Goal: Entertainment & Leisure: Browse casually

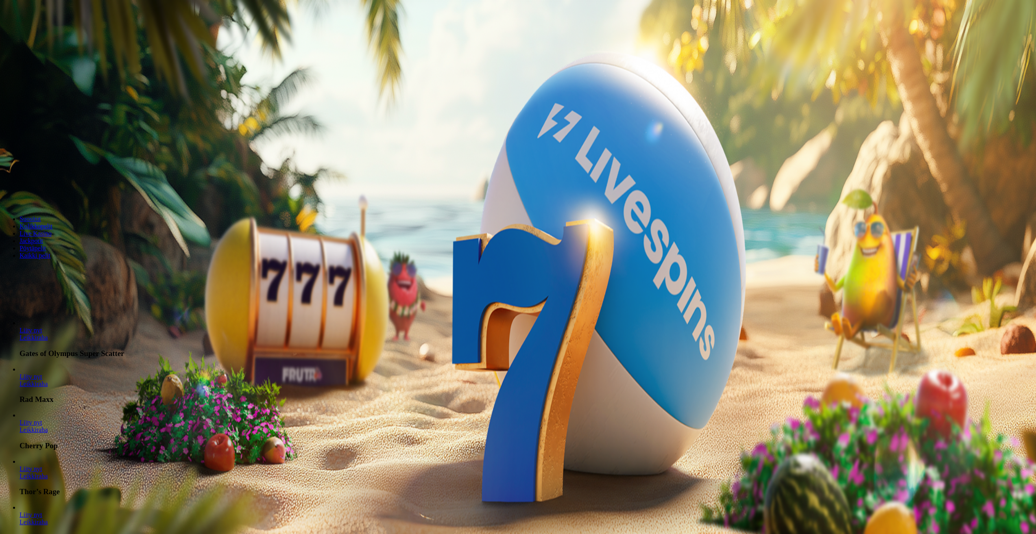
drag, startPoint x: 375, startPoint y: 503, endPoint x: 379, endPoint y: 502, distance: 4.1
drag, startPoint x: 575, startPoint y: 145, endPoint x: 539, endPoint y: 151, distance: 36.8
click at [61, 170] on input "***" at bounding box center [32, 174] width 58 height 8
type input "**"
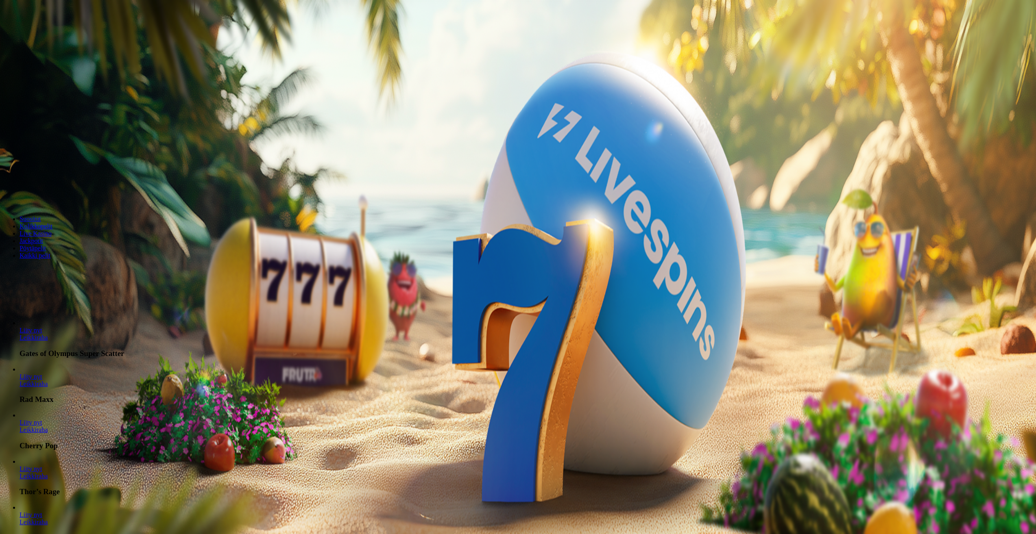
click at [591, 186] on form "200 Ilmaiskierrosta €50 €150 €250 ** € € Talleta ja pelaa 200 kierrätysvapaata …" at bounding box center [517, 143] width 1029 height 117
drag, startPoint x: 590, startPoint y: 180, endPoint x: 587, endPoint y: 173, distance: 7.5
click at [46, 193] on button "Talleta ja pelaa" at bounding box center [24, 197] width 43 height 9
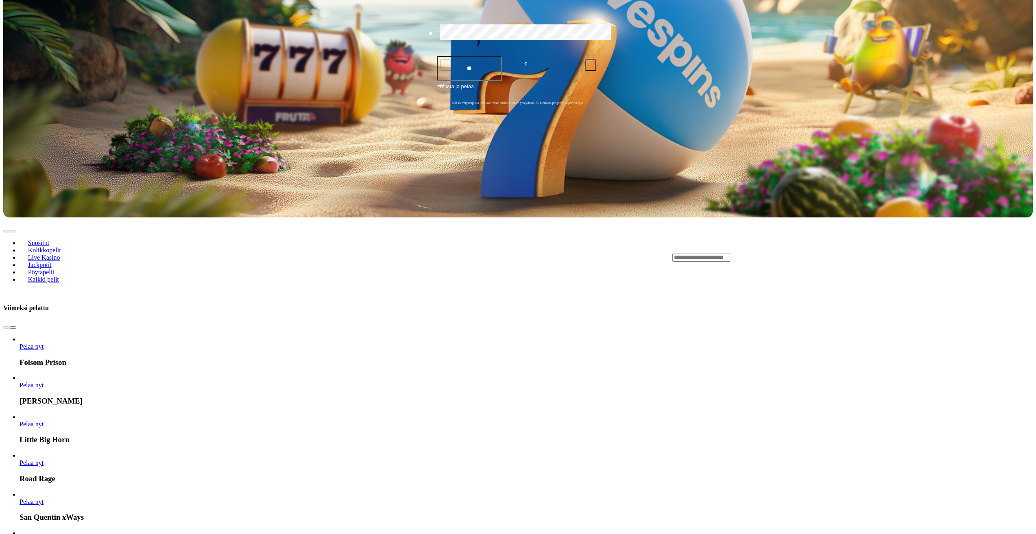
scroll to position [407, 0]
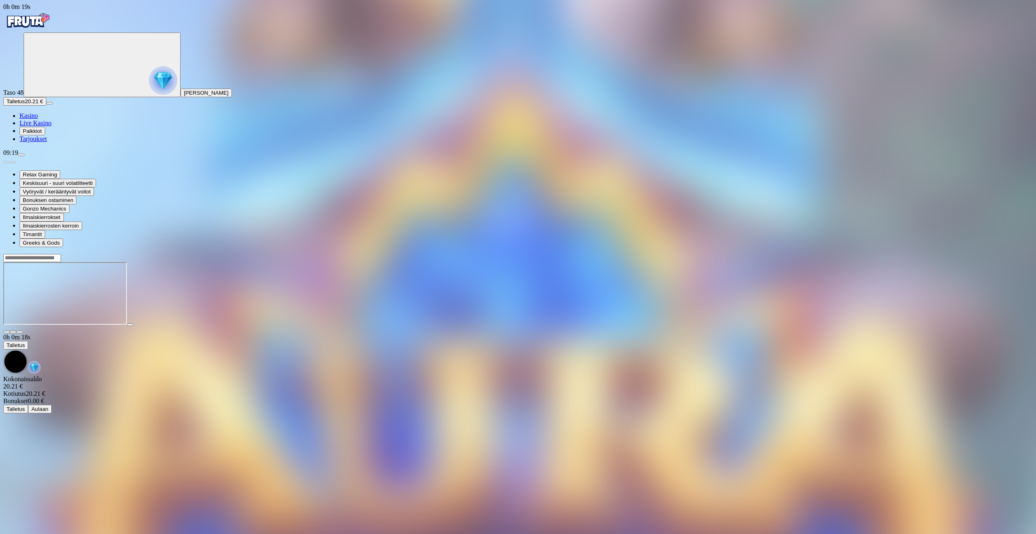
drag, startPoint x: 444, startPoint y: 508, endPoint x: 438, endPoint y: 507, distance: 5.3
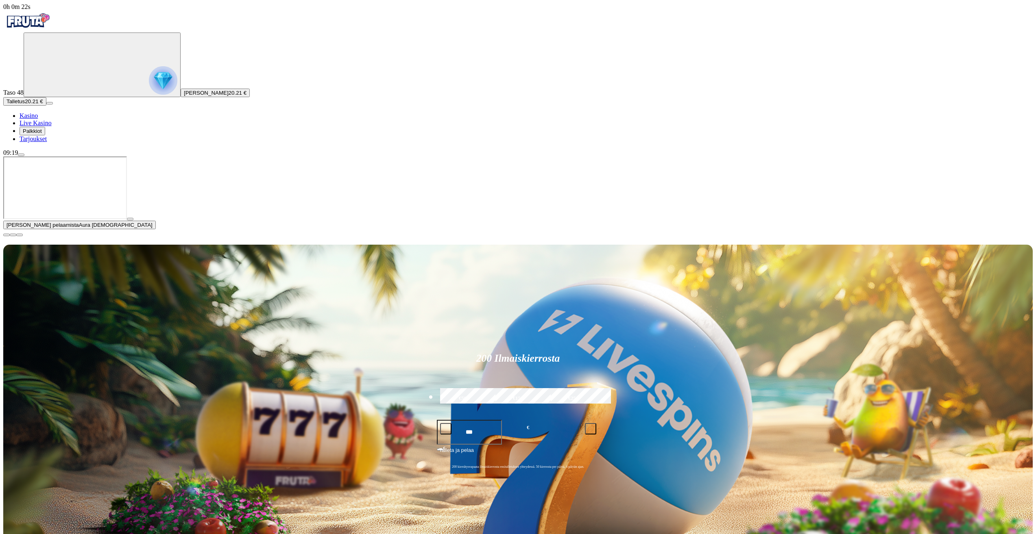
click at [7, 235] on span "close icon" at bounding box center [7, 235] width 0 height 0
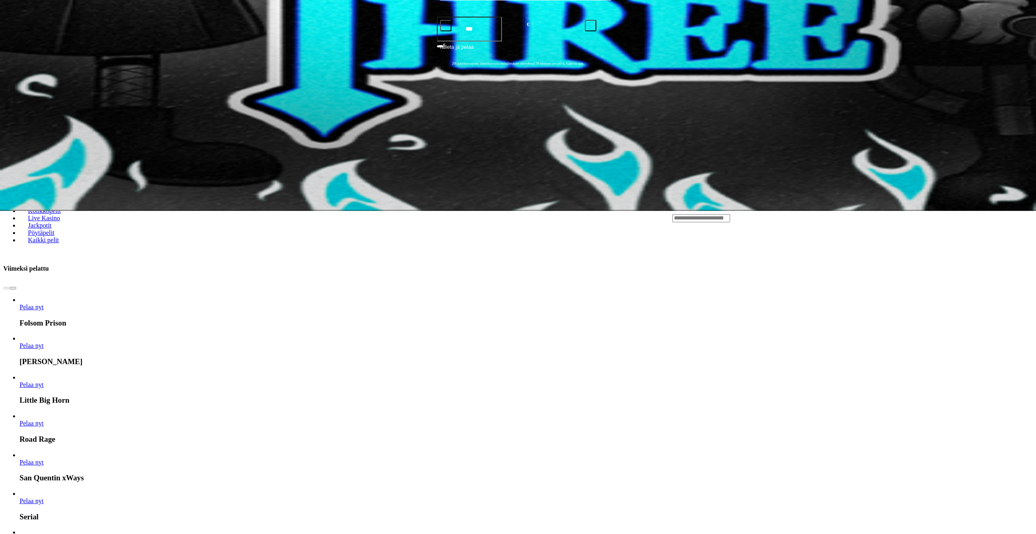
scroll to position [325, 0]
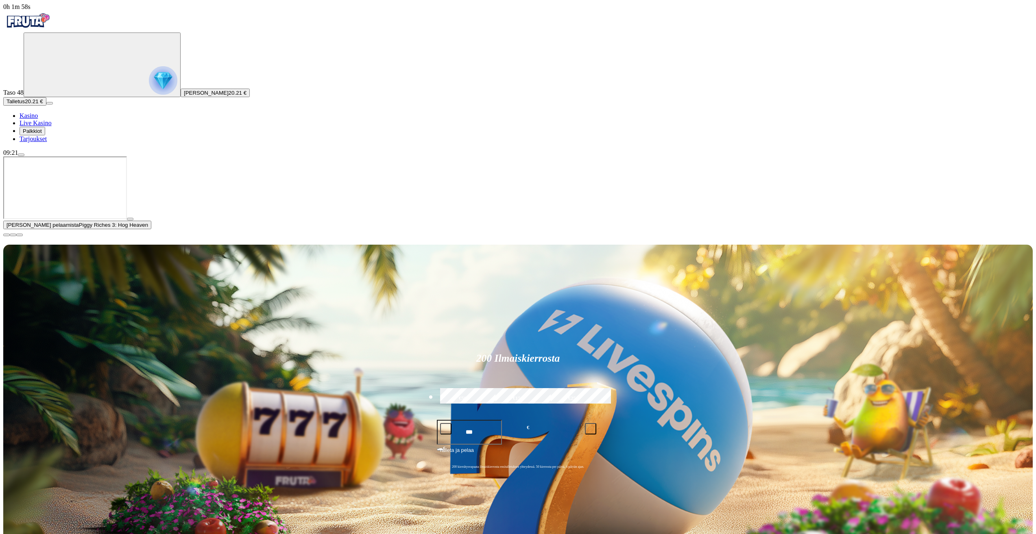
click at [7, 235] on span "close icon" at bounding box center [7, 235] width 0 height 0
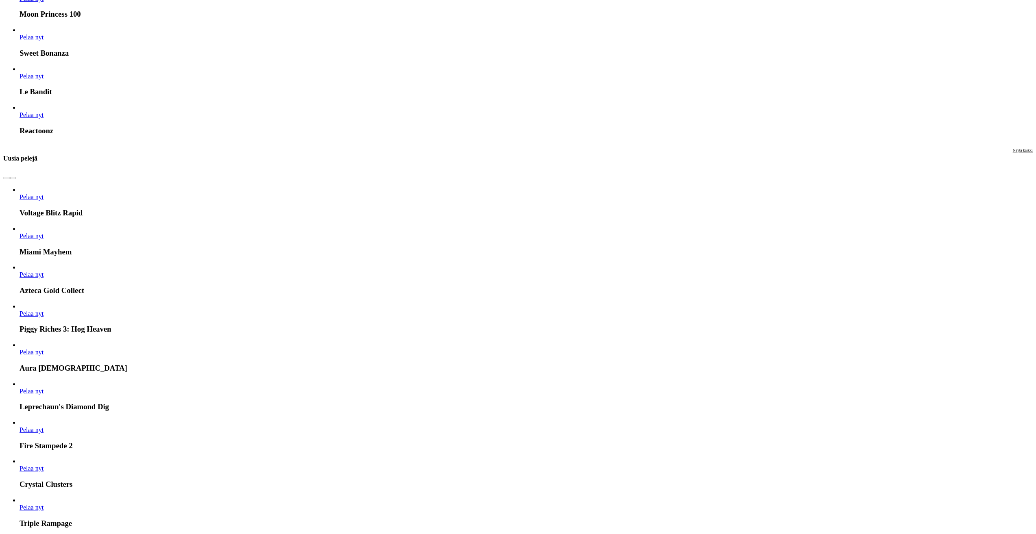
scroll to position [1464, 0]
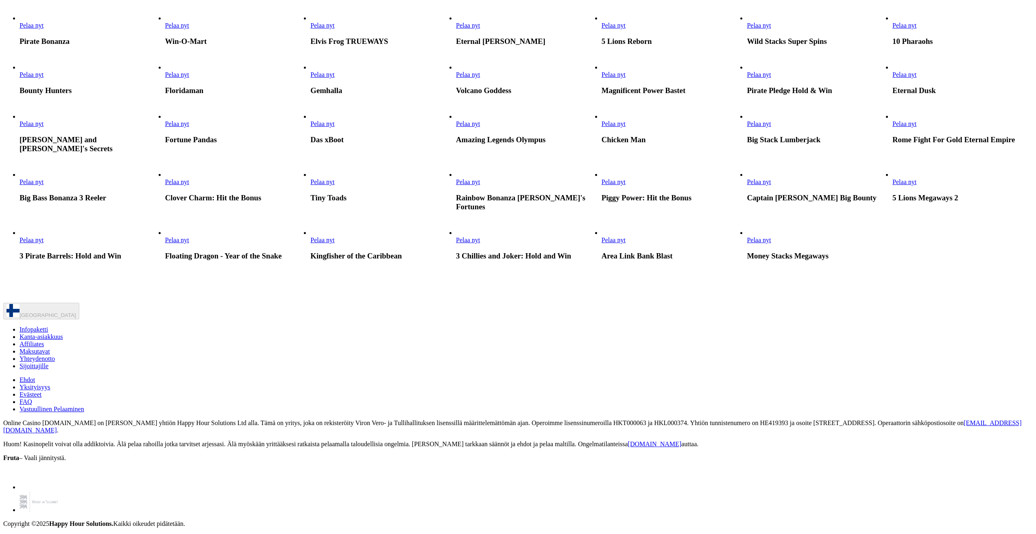
scroll to position [854, 0]
click at [625, 127] on link "Pelaa nyt" at bounding box center [613, 123] width 24 height 7
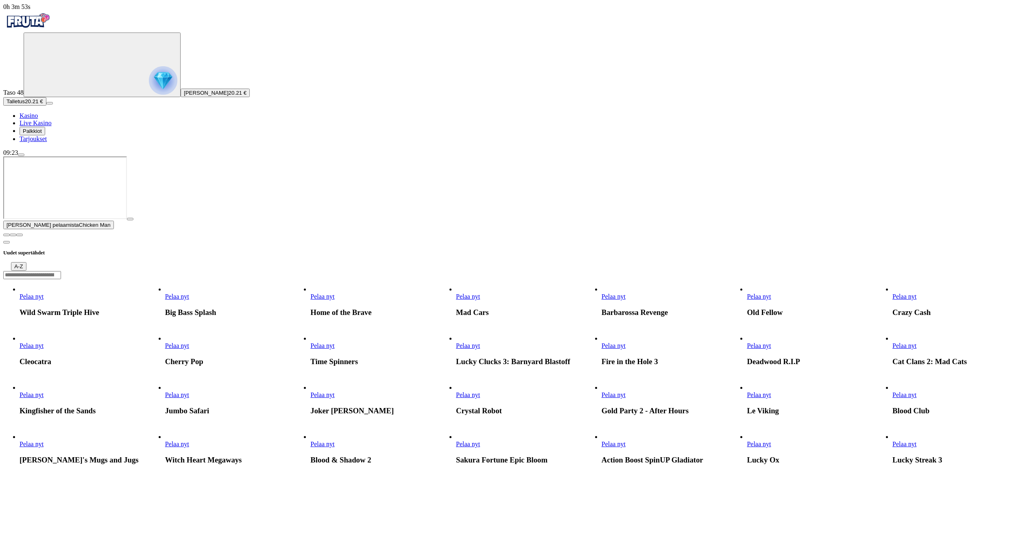
click at [7, 235] on span "close icon" at bounding box center [7, 235] width 0 height 0
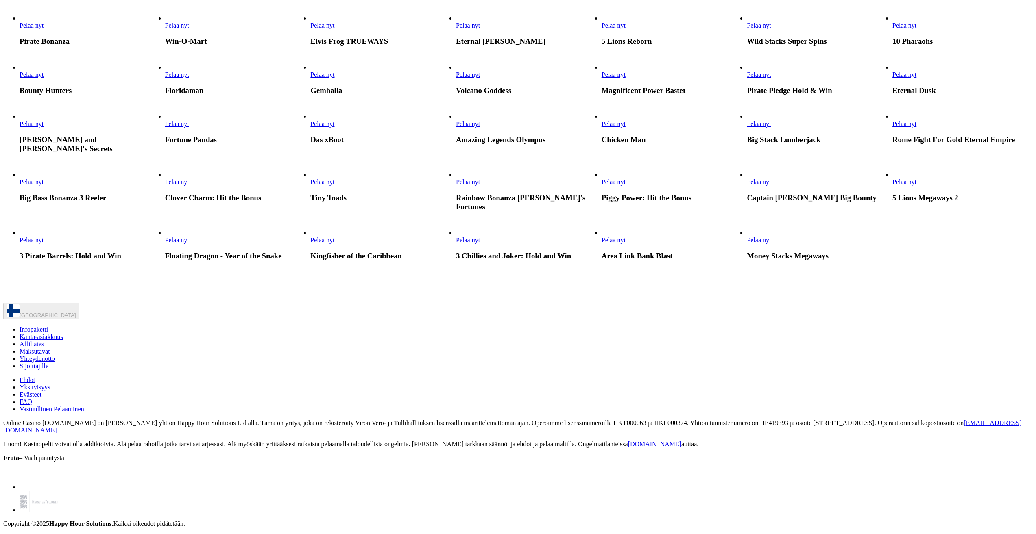
scroll to position [1260, 0]
click at [189, 244] on span "Pelaa nyt" at bounding box center [177, 240] width 24 height 7
